Goal: Task Accomplishment & Management: Complete application form

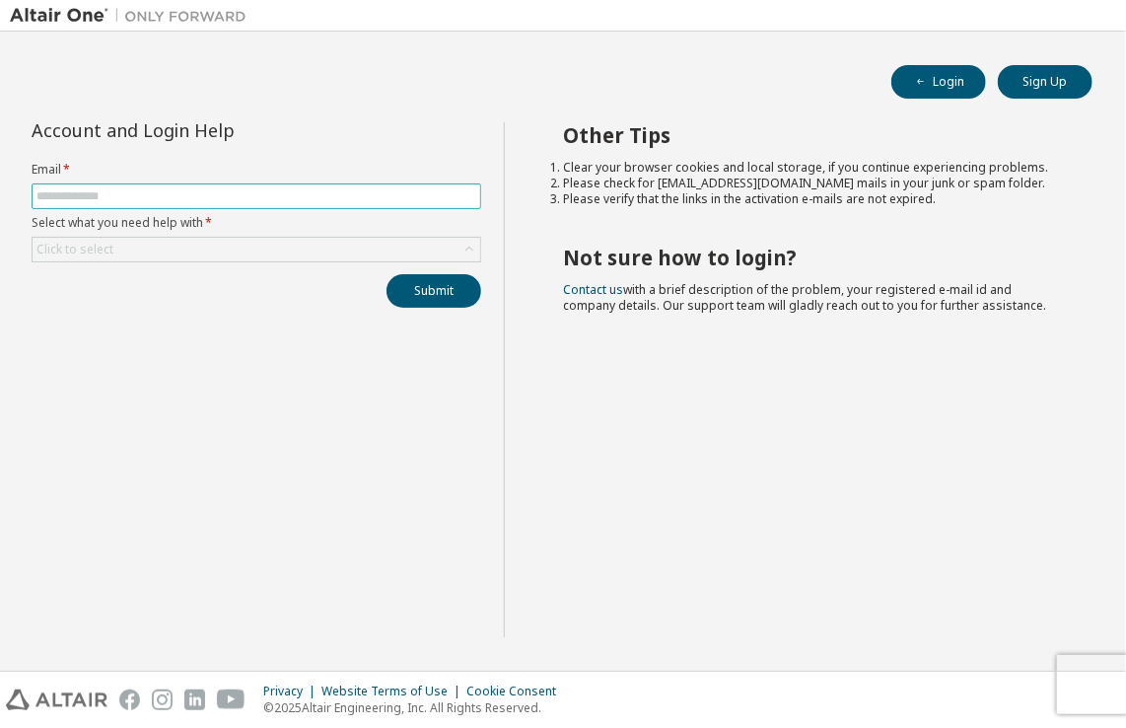
click at [419, 193] on input "text" at bounding box center [256, 196] width 440 height 16
type input "**********"
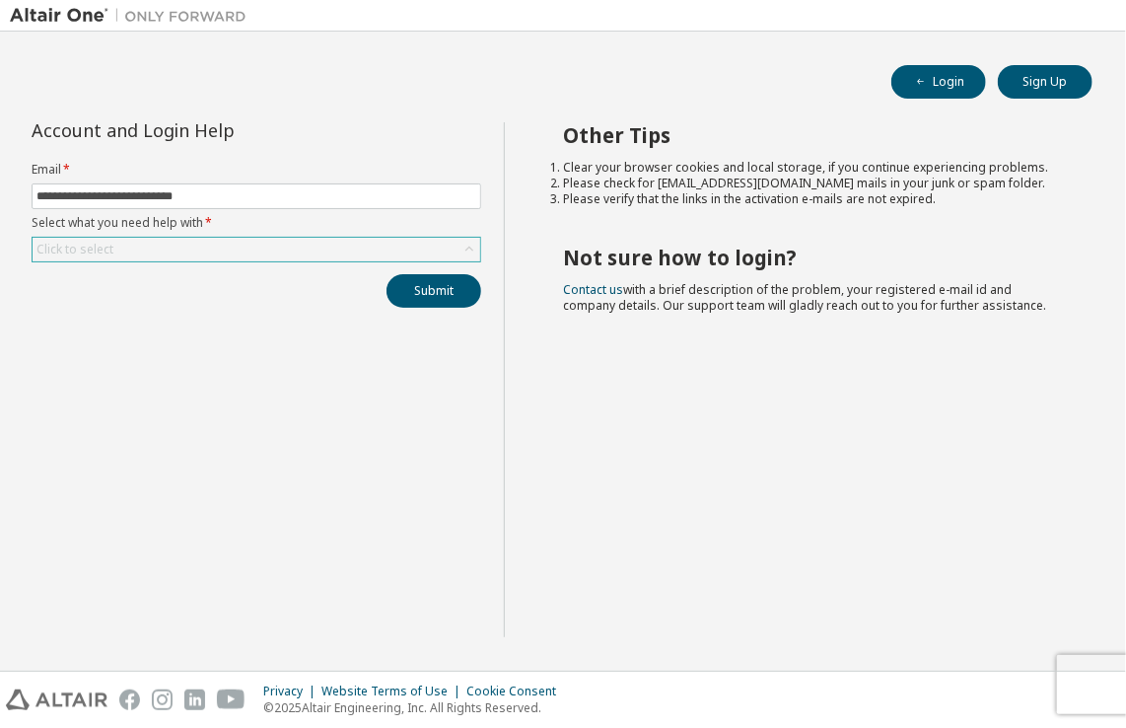
click at [327, 241] on div "Click to select" at bounding box center [257, 250] width 448 height 24
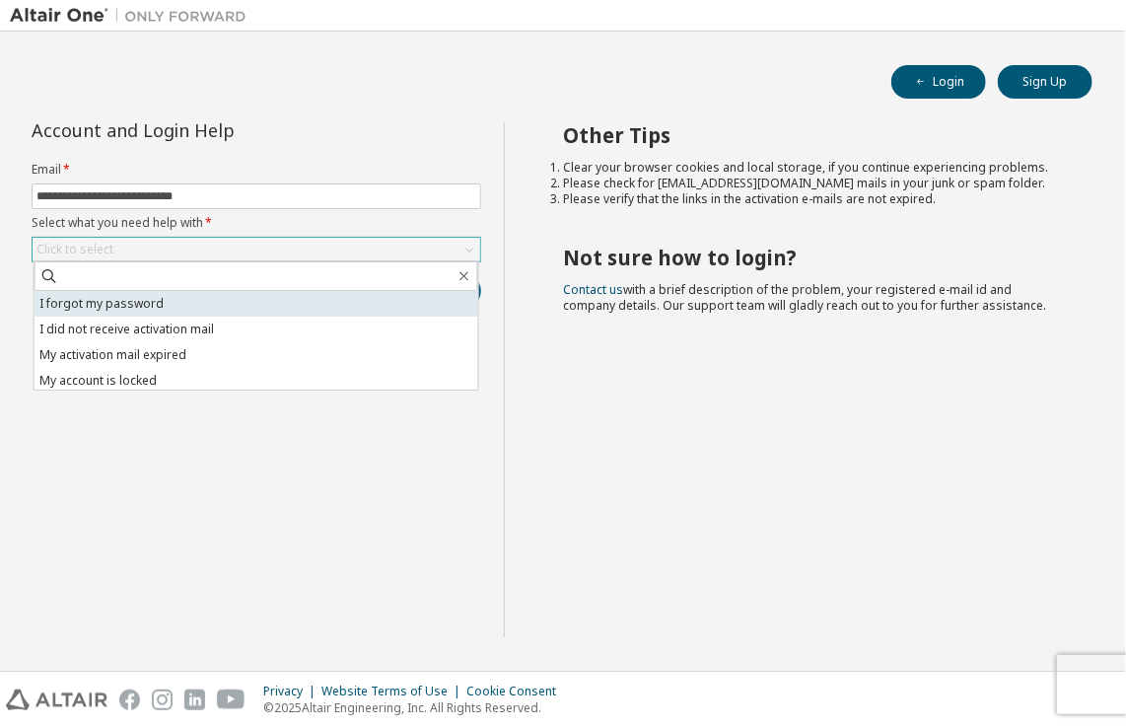
click at [276, 305] on li "I forgot my password" at bounding box center [257, 304] width 444 height 26
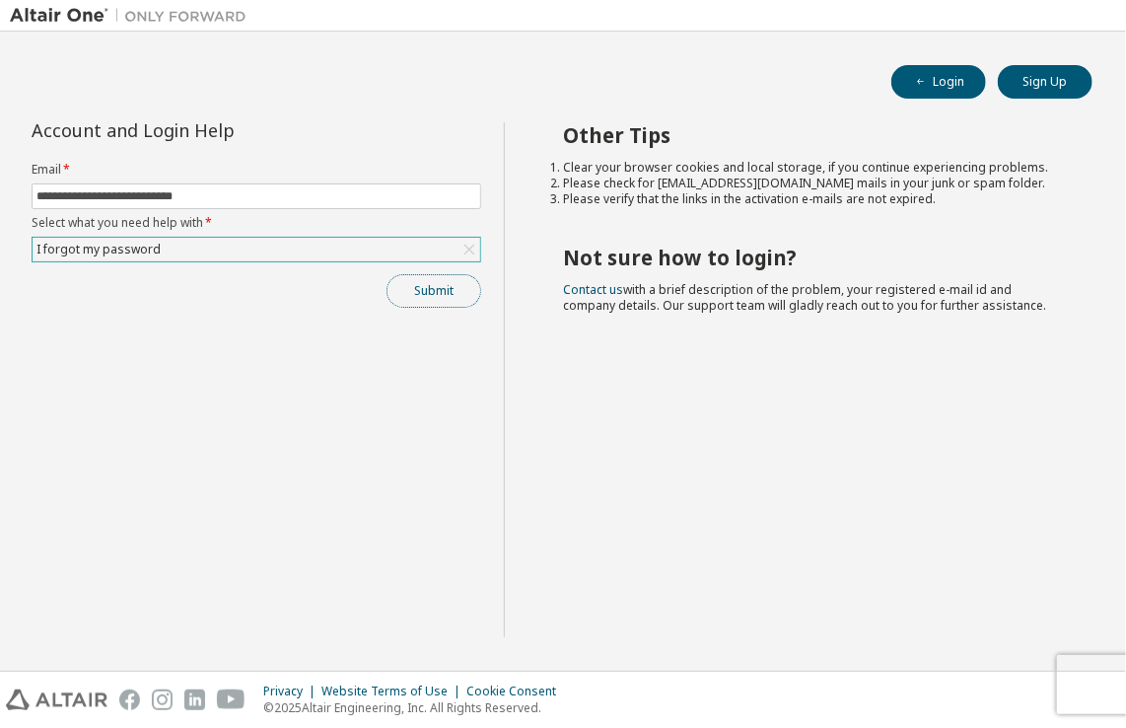
click at [436, 274] on button "Submit" at bounding box center [434, 291] width 95 height 34
click at [436, 274] on div "Submit" at bounding box center [257, 291] width 450 height 34
click at [1034, 82] on button "Sign Up" at bounding box center [1045, 82] width 95 height 34
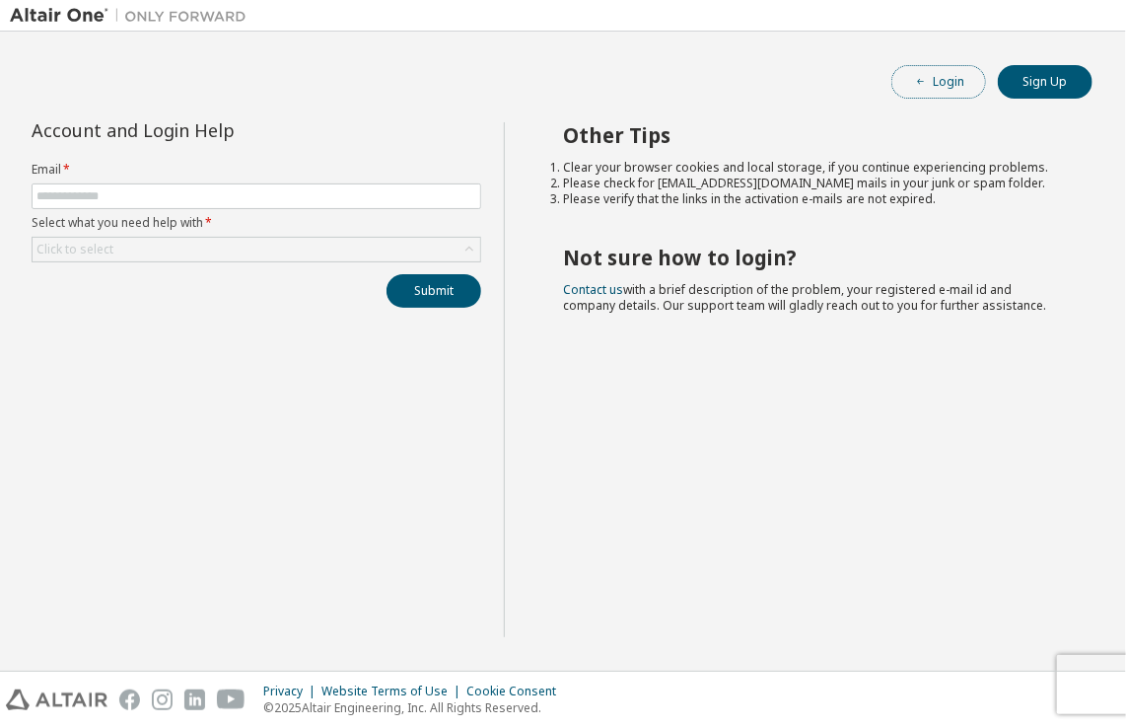
click at [915, 84] on icon "button" at bounding box center [921, 82] width 12 height 12
